Goal: Information Seeking & Learning: Learn about a topic

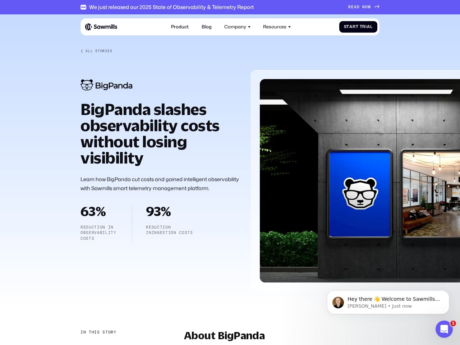
click at [238, 27] on div "Company" at bounding box center [235, 26] width 22 height 5
click at [277, 27] on div "Resources" at bounding box center [274, 26] width 23 height 5
click at [98, 333] on div "In this story" at bounding box center [99, 333] width 36 height 6
click at [118, 345] on div "About BigPanda" at bounding box center [118, 347] width 75 height 6
click at [388, 302] on p "Hey there 👋 Welcome to Sawmills. The smart telemetry management platform that s…" at bounding box center [394, 299] width 93 height 7
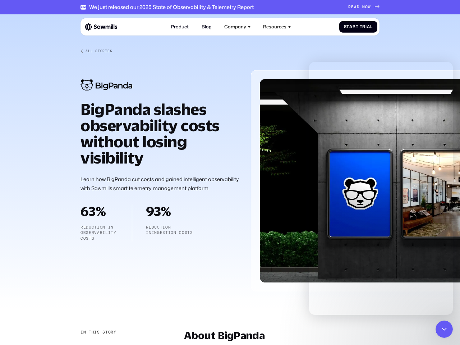
click at [444, 329] on icon "Close Intercom Messenger" at bounding box center [444, 329] width 9 height 9
